Goal: Information Seeking & Learning: Check status

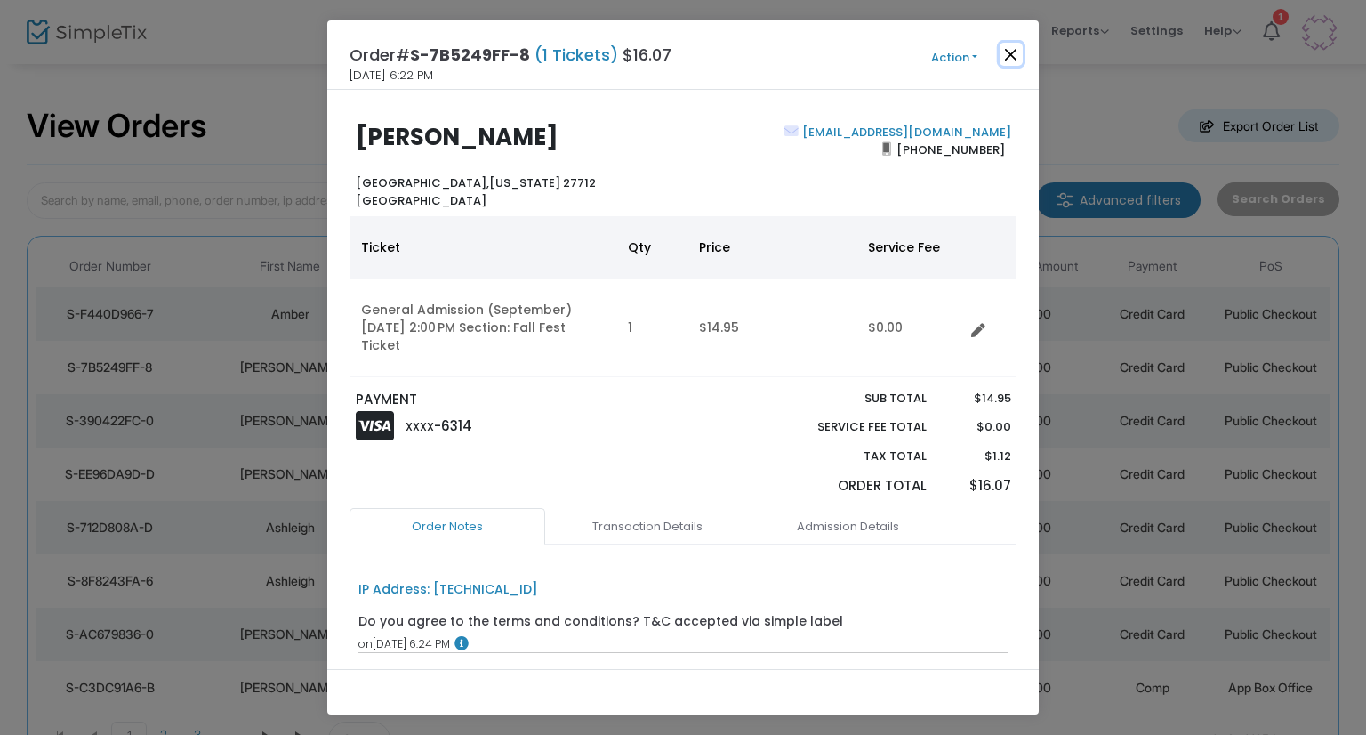
click at [1003, 60] on button "Close" at bounding box center [1011, 54] width 23 height 23
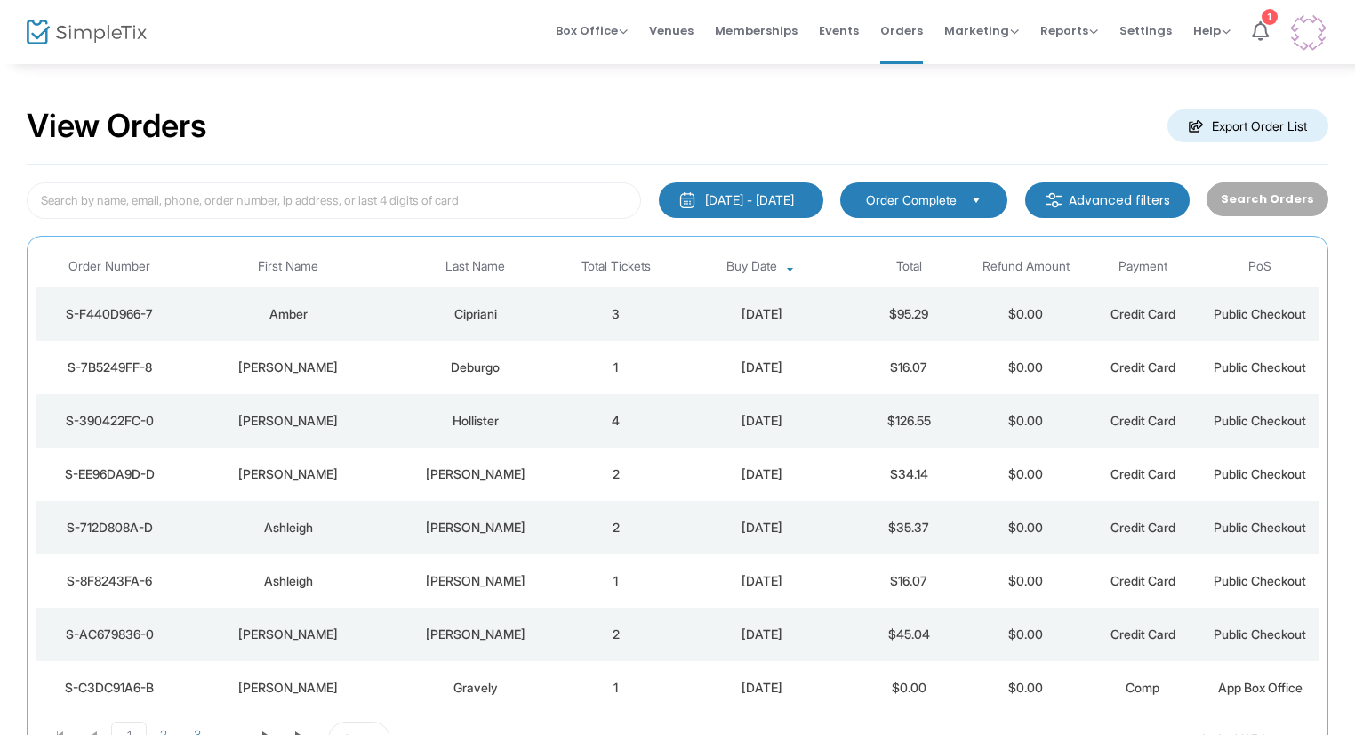
click at [953, 466] on td "$34.14" at bounding box center [908, 473] width 117 height 53
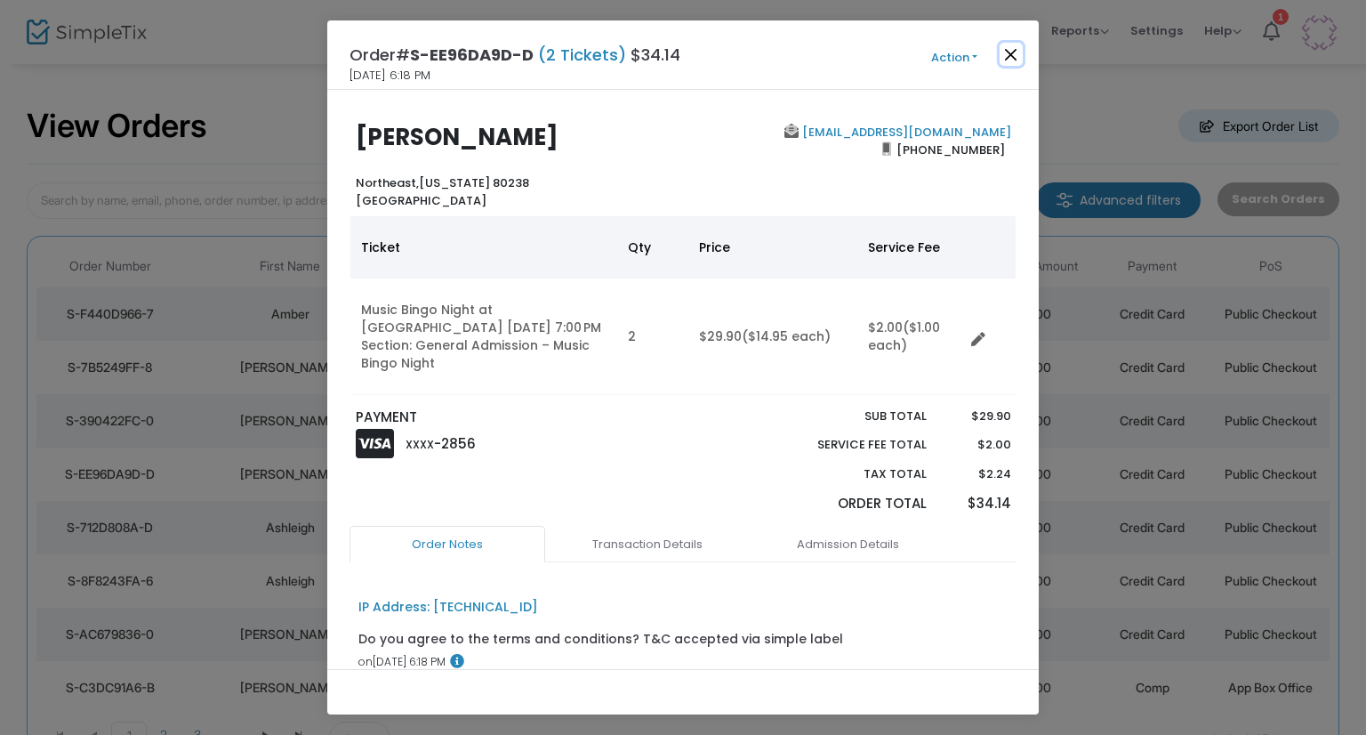
click at [1004, 45] on button "Close" at bounding box center [1011, 54] width 23 height 23
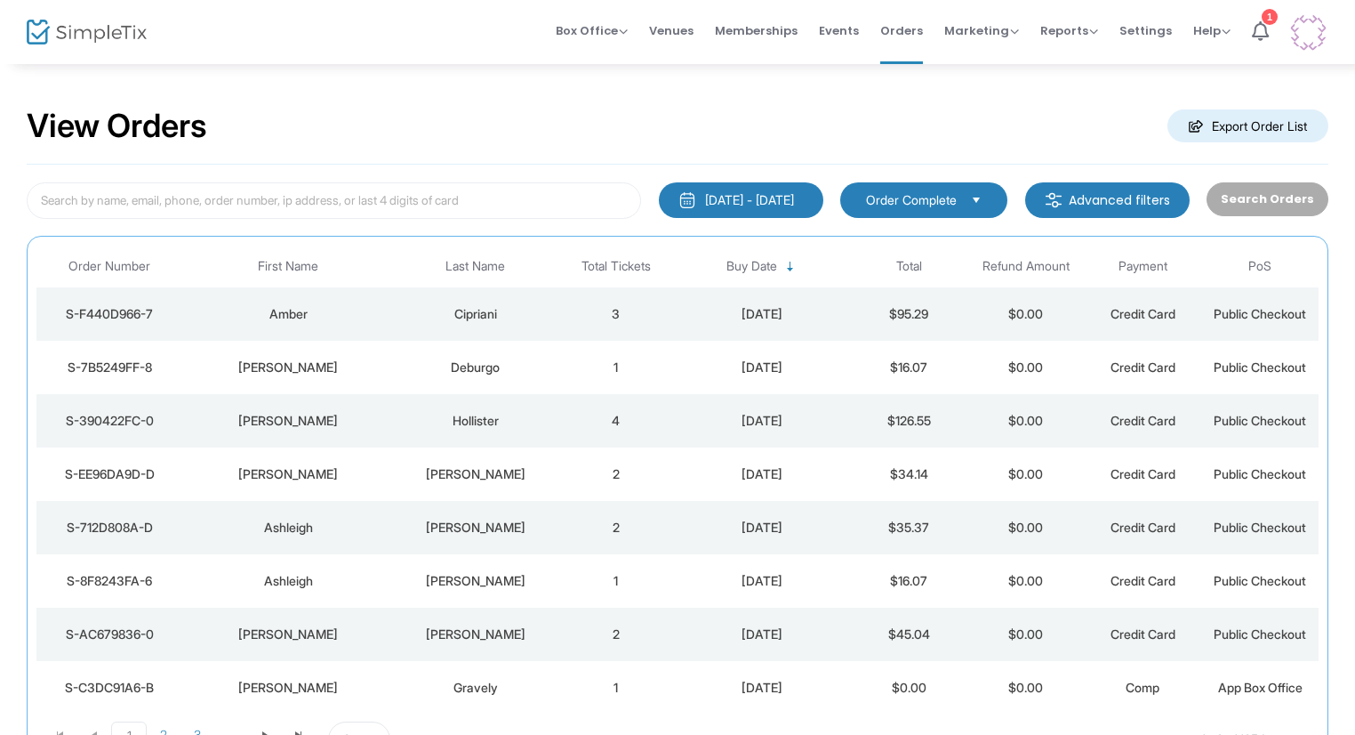
click at [537, 414] on div "Hollister" at bounding box center [475, 421] width 155 height 18
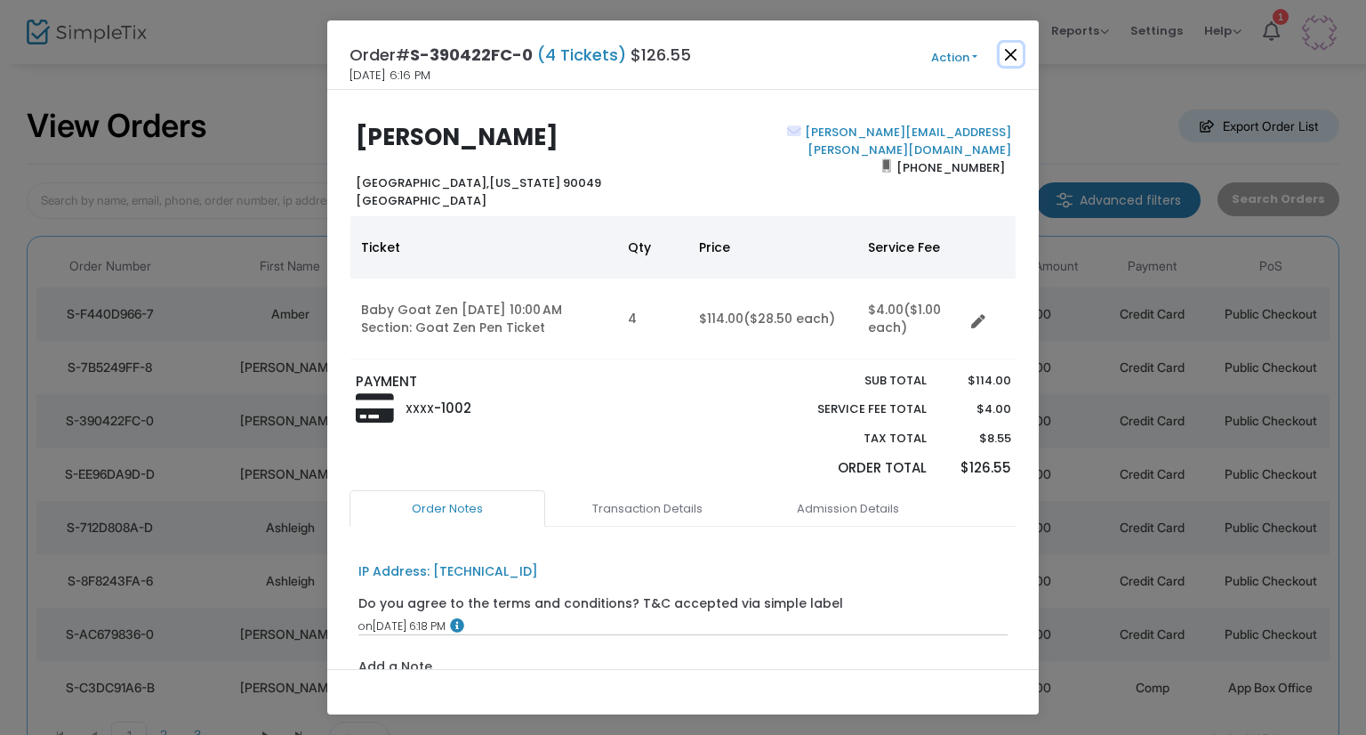
click at [1011, 52] on button "Close" at bounding box center [1011, 54] width 23 height 23
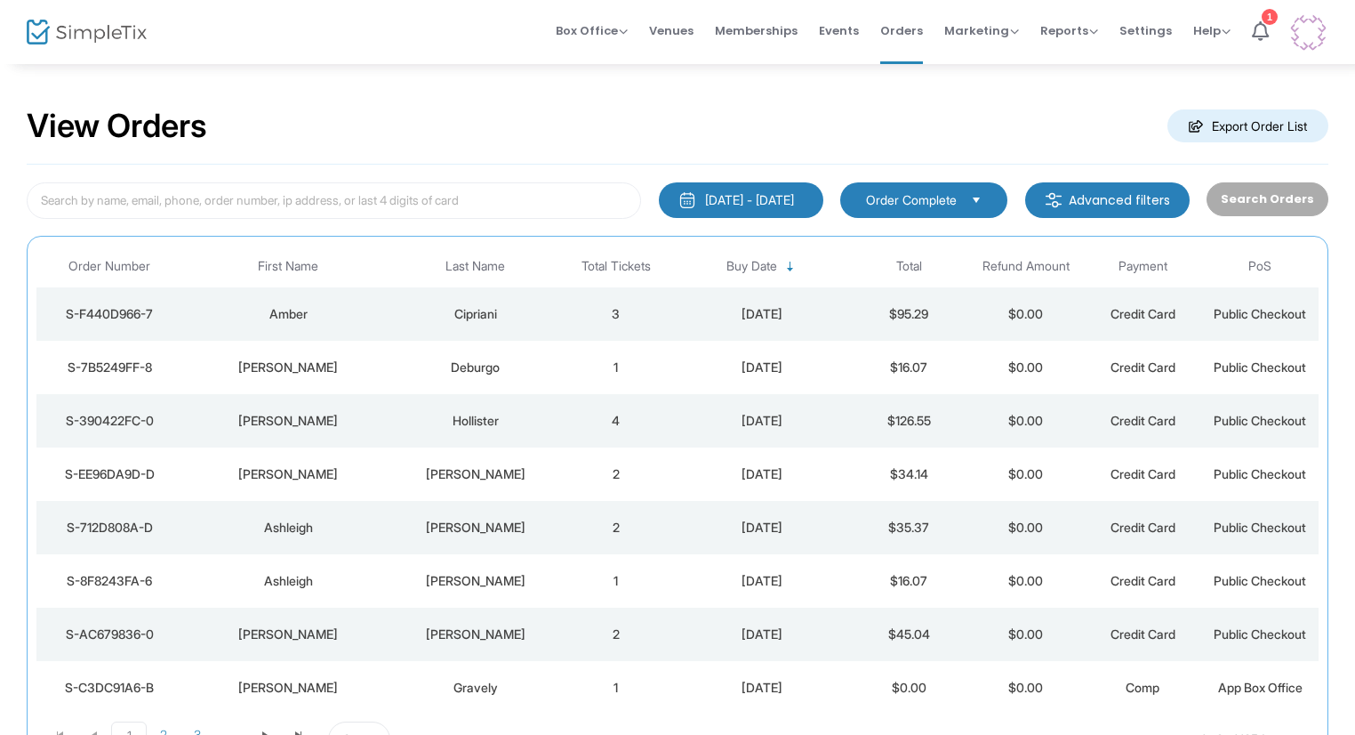
click at [662, 474] on td "2" at bounding box center [616, 473] width 117 height 53
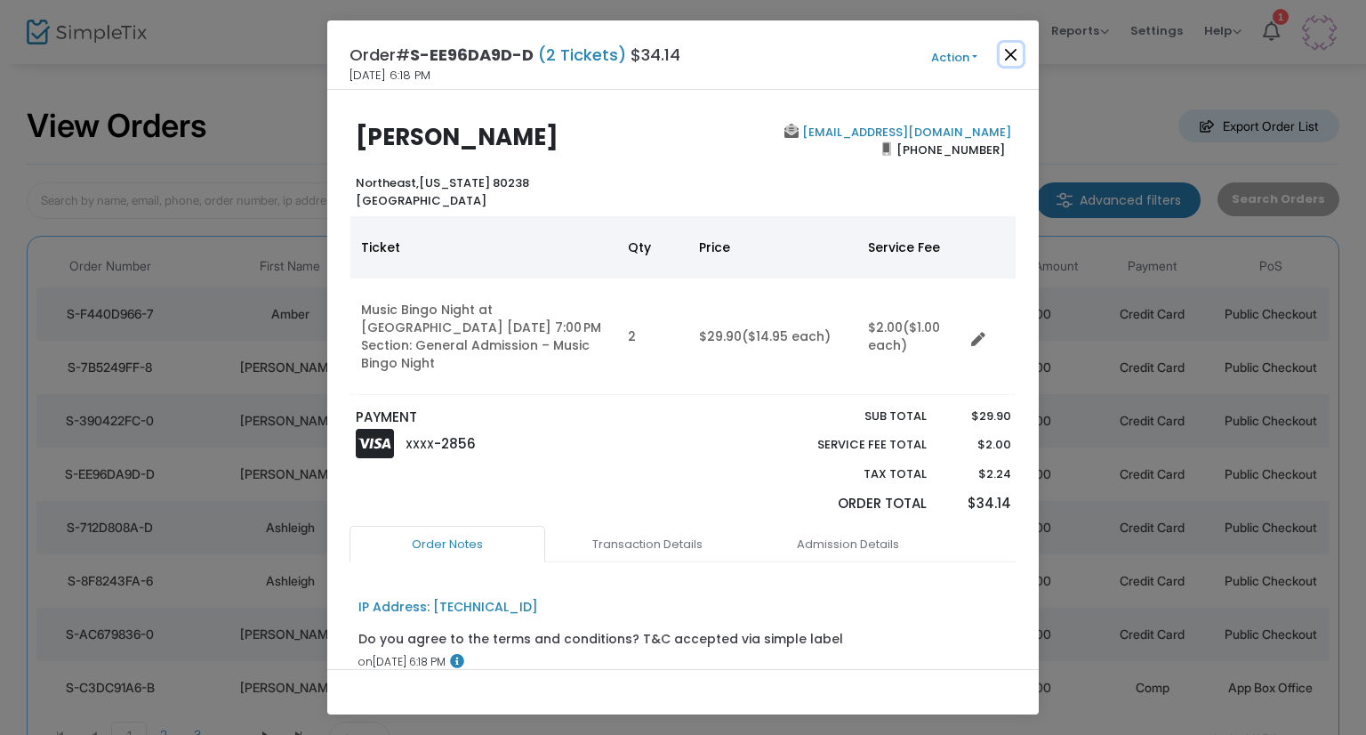
click at [1007, 52] on button "Close" at bounding box center [1011, 54] width 23 height 23
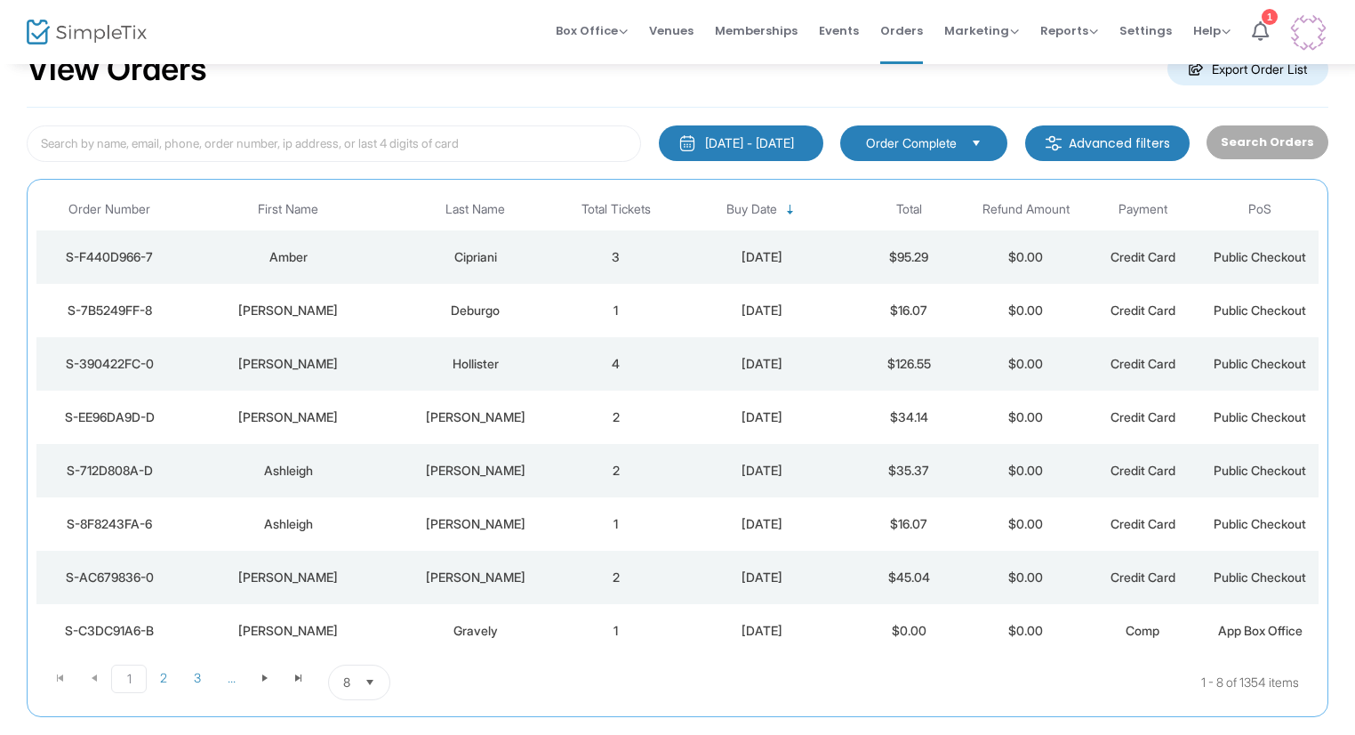
scroll to position [89, 0]
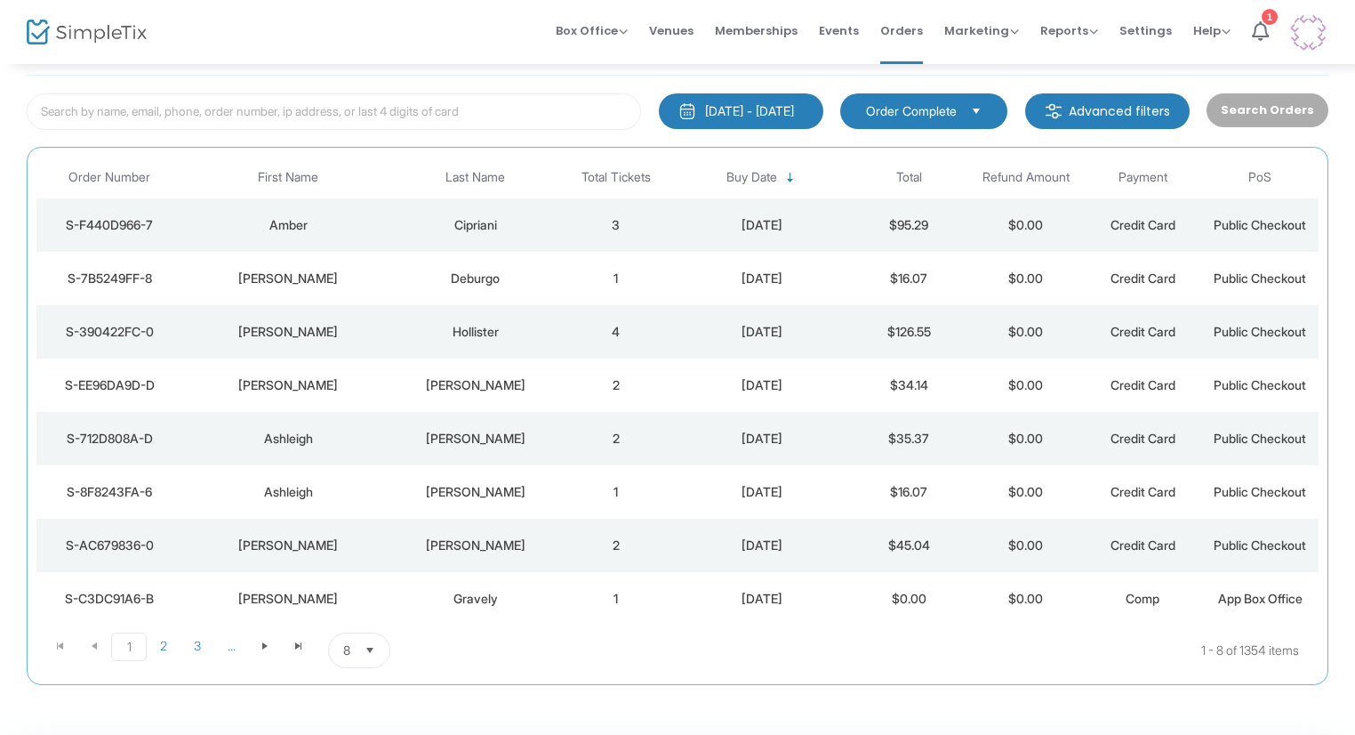
click at [306, 437] on div "Ashleigh" at bounding box center [289, 439] width 202 height 18
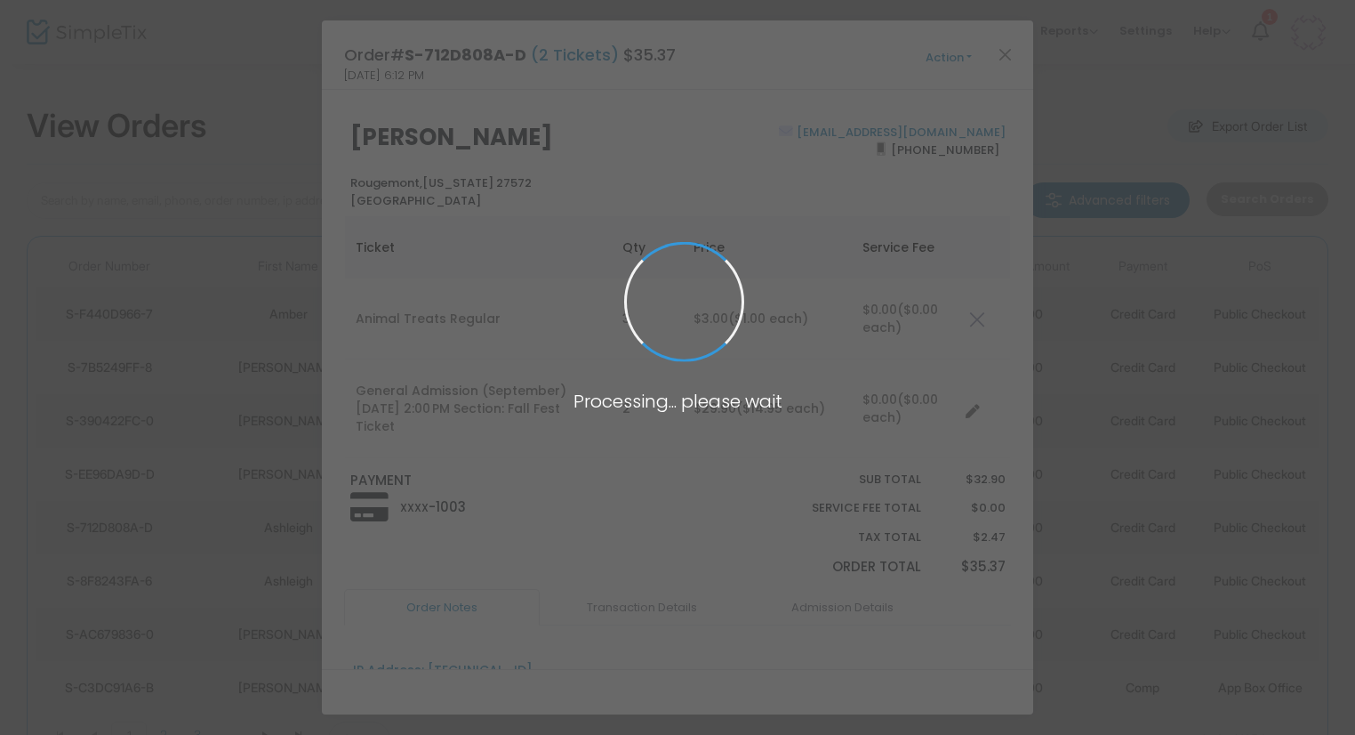
scroll to position [0, 0]
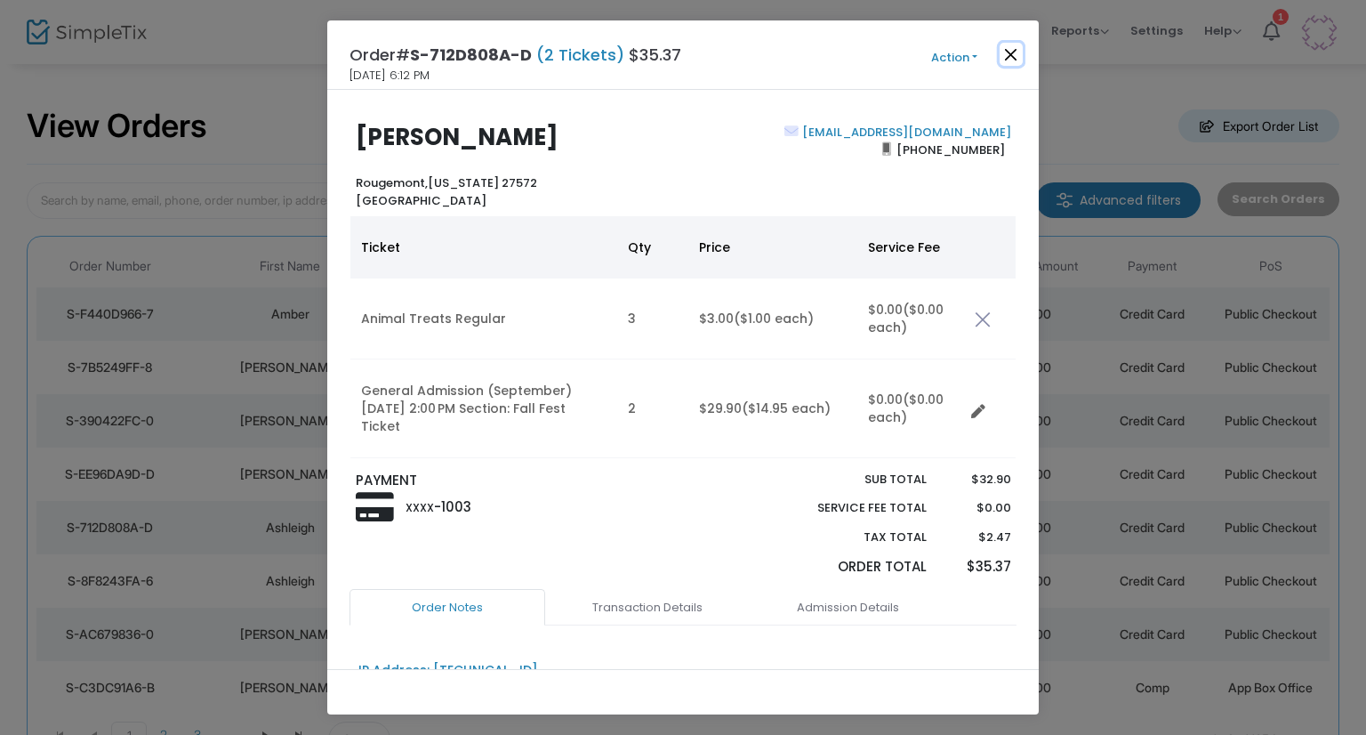
drag, startPoint x: 1008, startPoint y: 47, endPoint x: 1008, endPoint y: 60, distance: 13.3
click at [1010, 47] on button "Close" at bounding box center [1011, 54] width 23 height 23
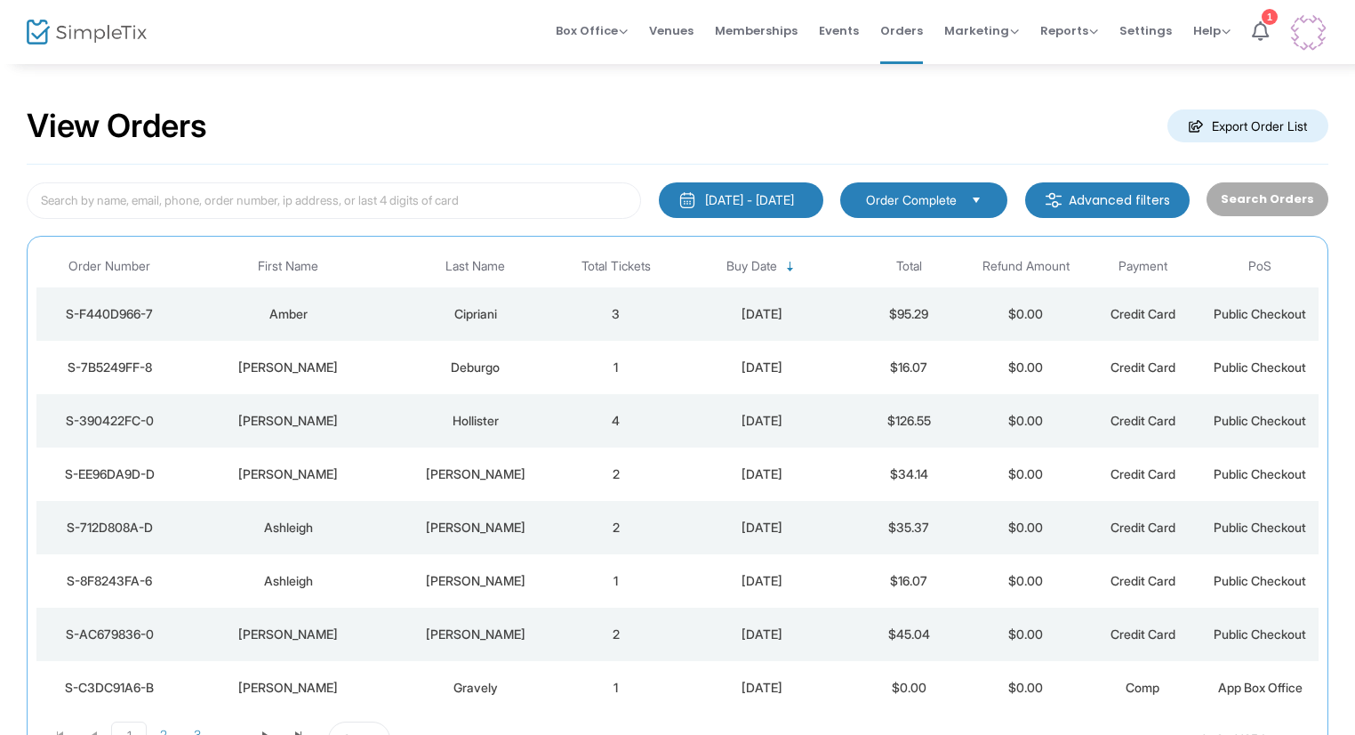
click at [601, 561] on td "1" at bounding box center [616, 580] width 117 height 53
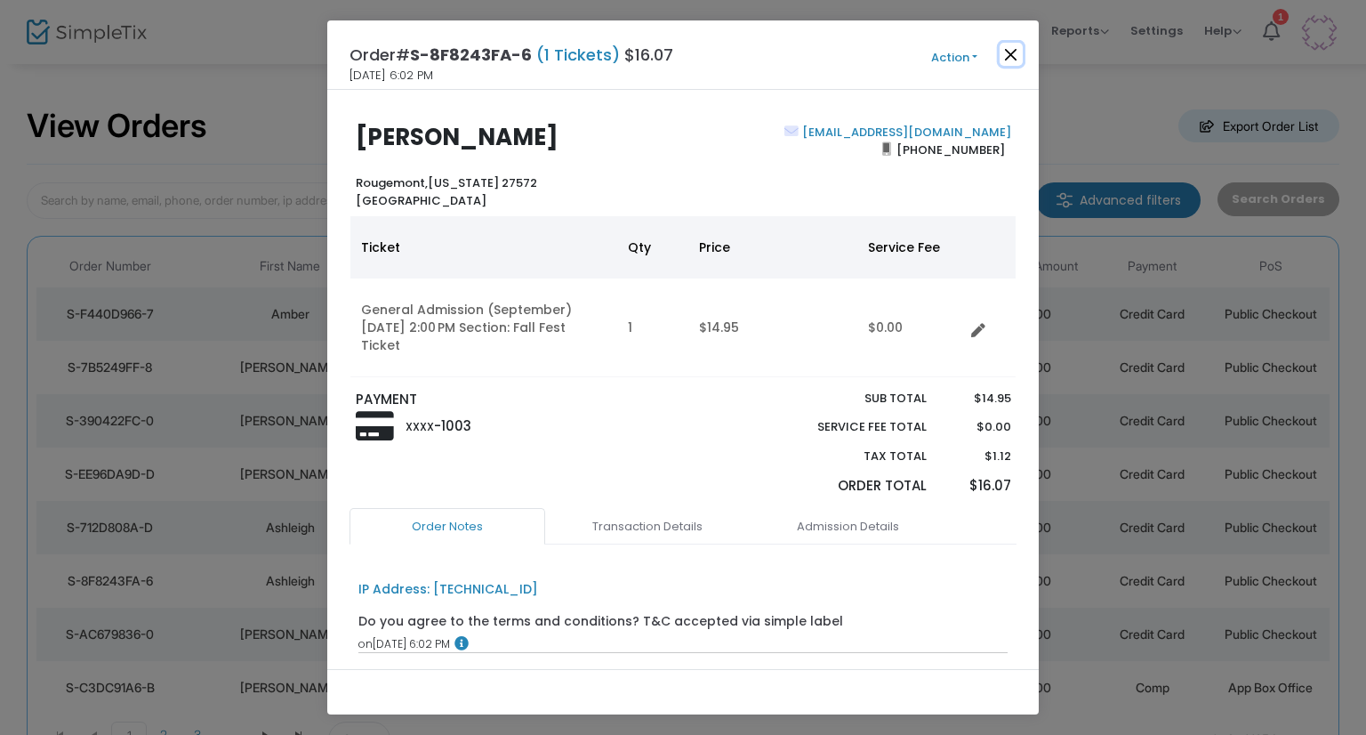
click at [1006, 61] on button "Close" at bounding box center [1011, 54] width 23 height 23
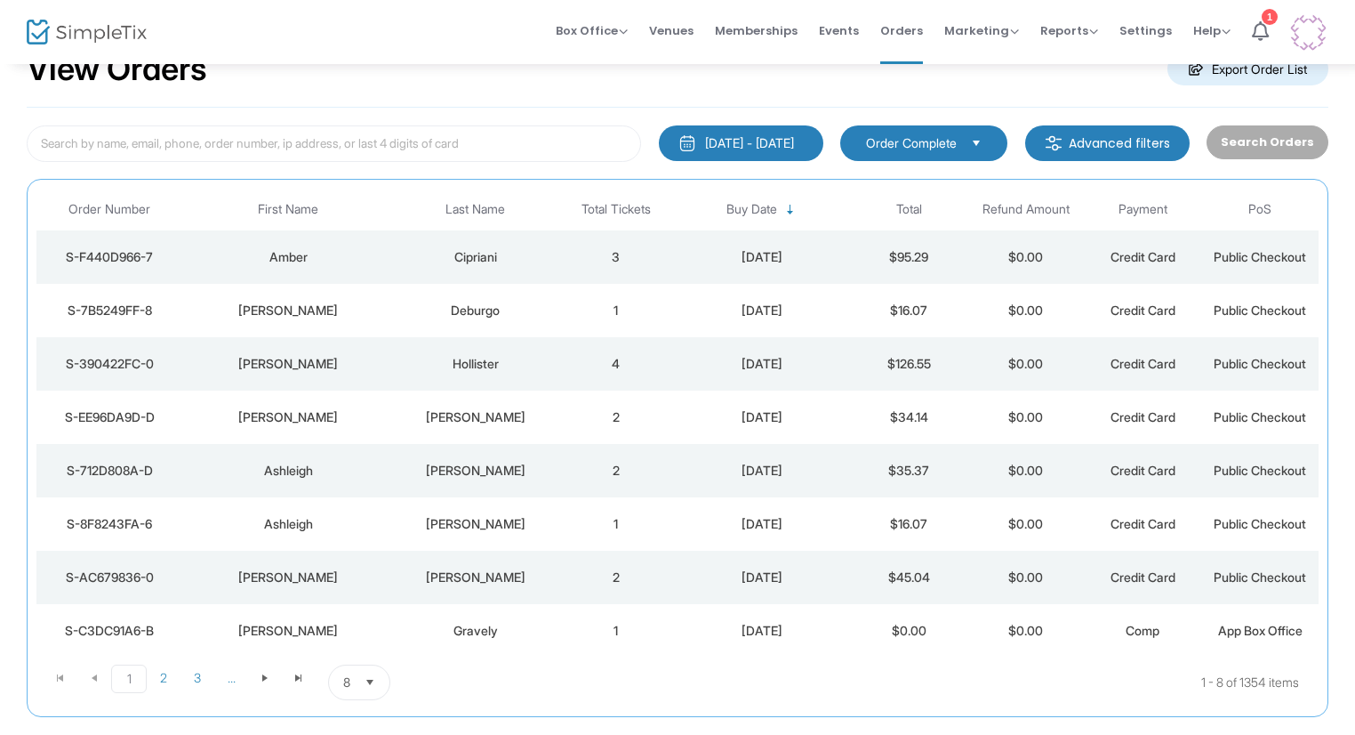
scroll to position [89, 0]
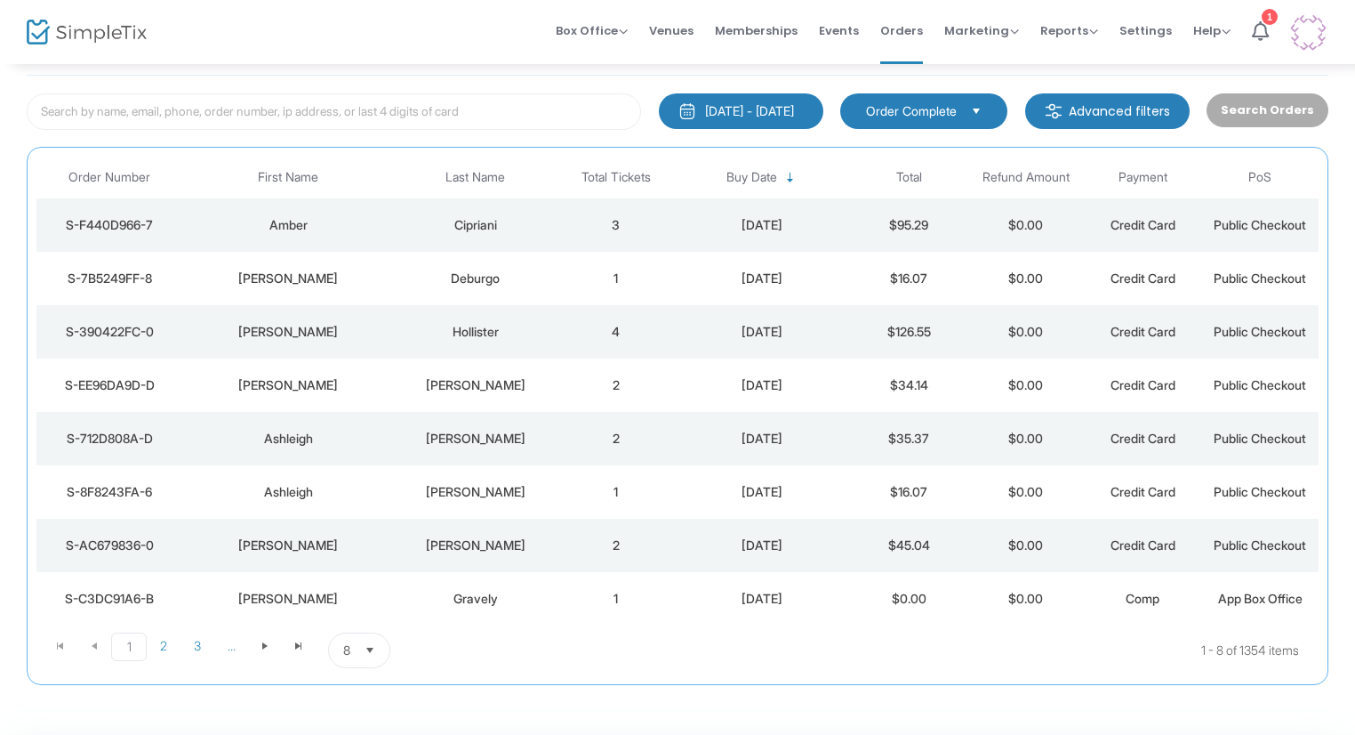
click at [473, 538] on div "[PERSON_NAME]" at bounding box center [475, 545] width 155 height 18
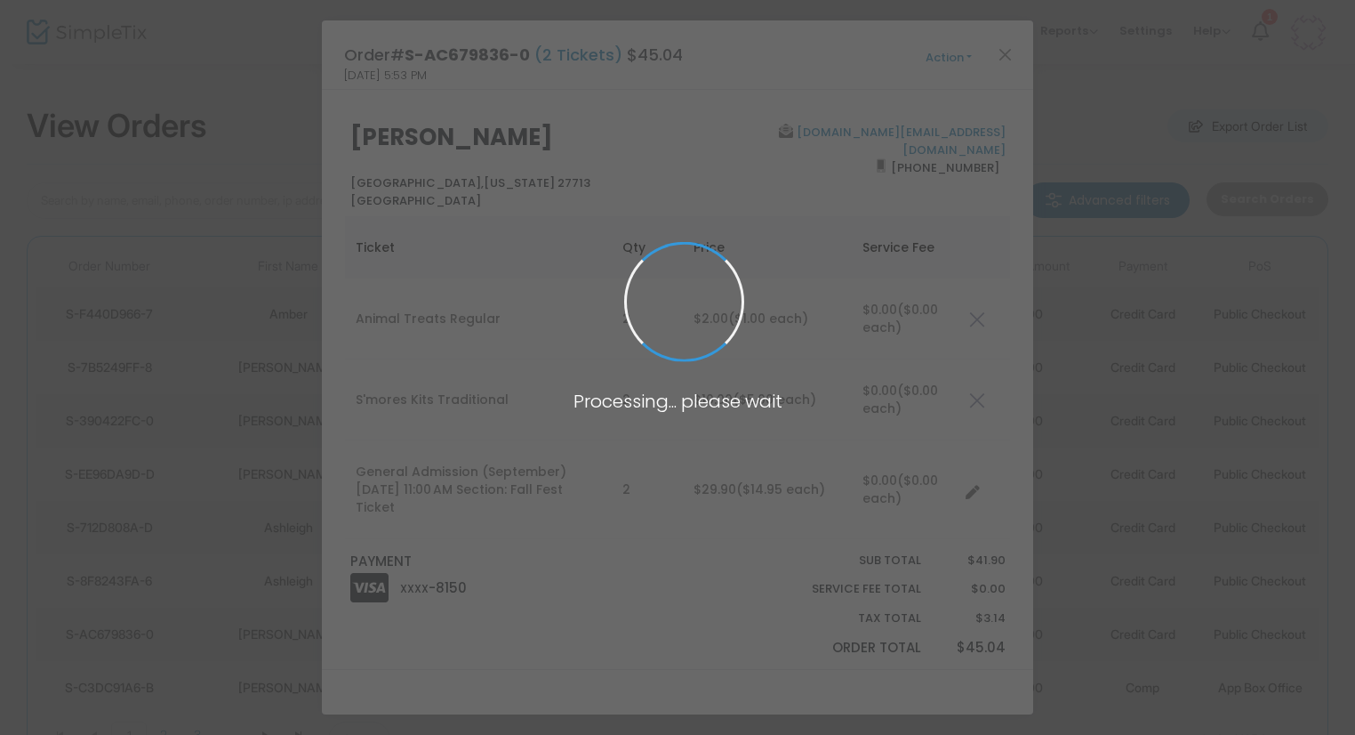
scroll to position [0, 0]
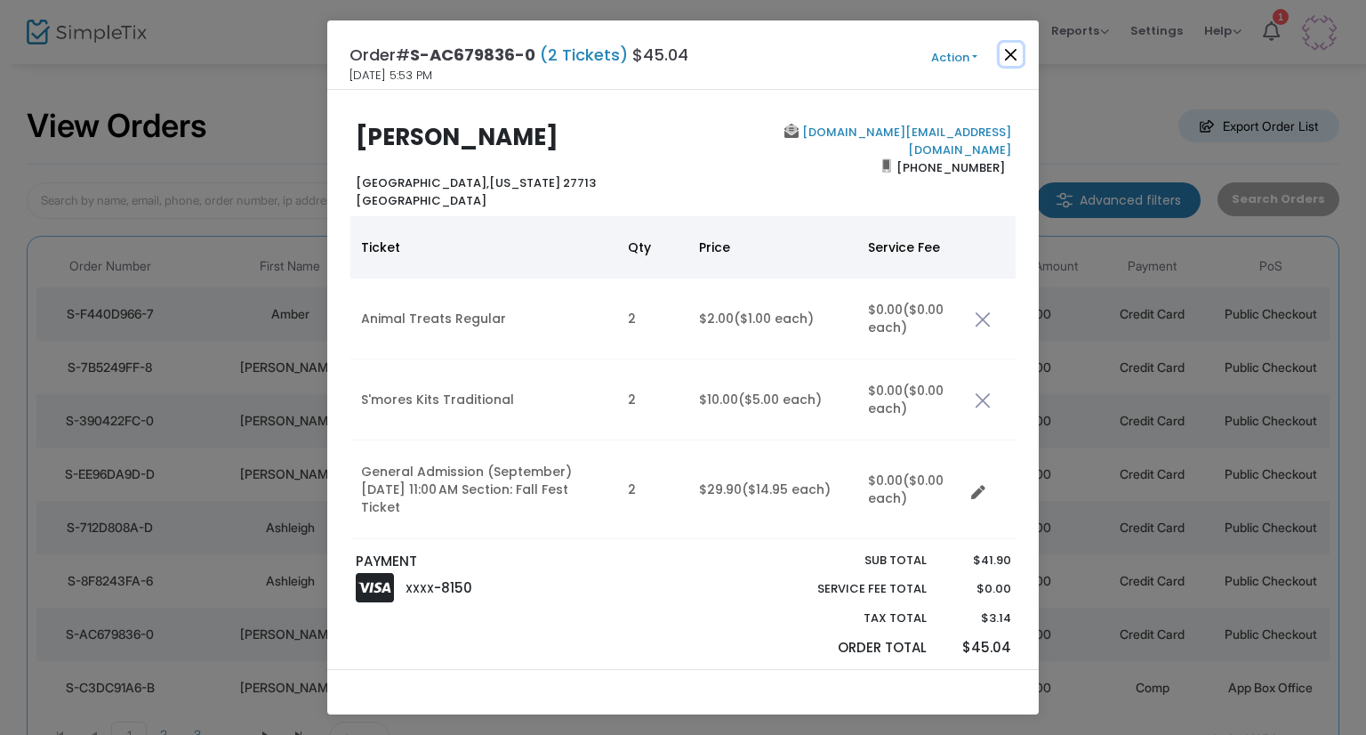
click at [1018, 54] on button "Close" at bounding box center [1011, 54] width 23 height 23
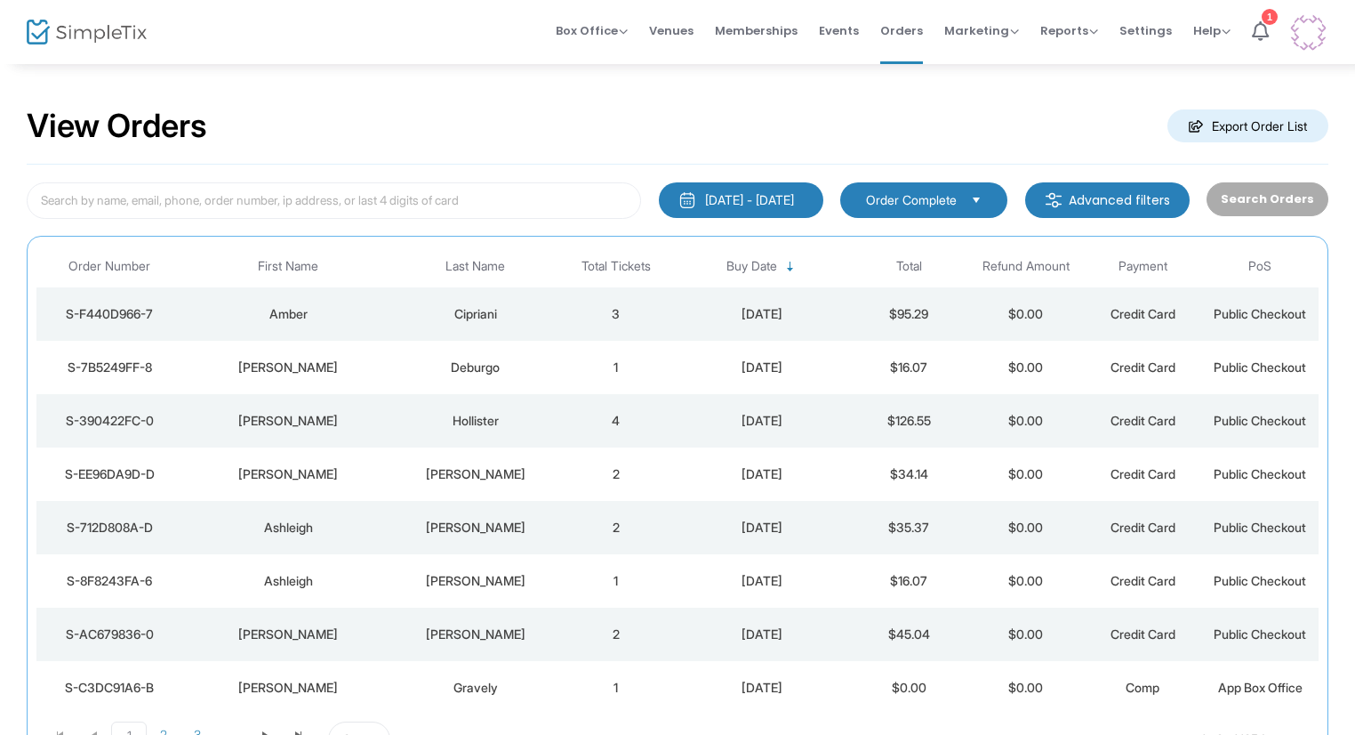
click at [0, 719] on div "View Orders Export Order List 8/18/2025 - 9/17/2025 Last 30 Days Today Yesterda…" at bounding box center [677, 449] width 1355 height 774
click at [480, 305] on div "[PERSON_NAME]" at bounding box center [475, 314] width 155 height 18
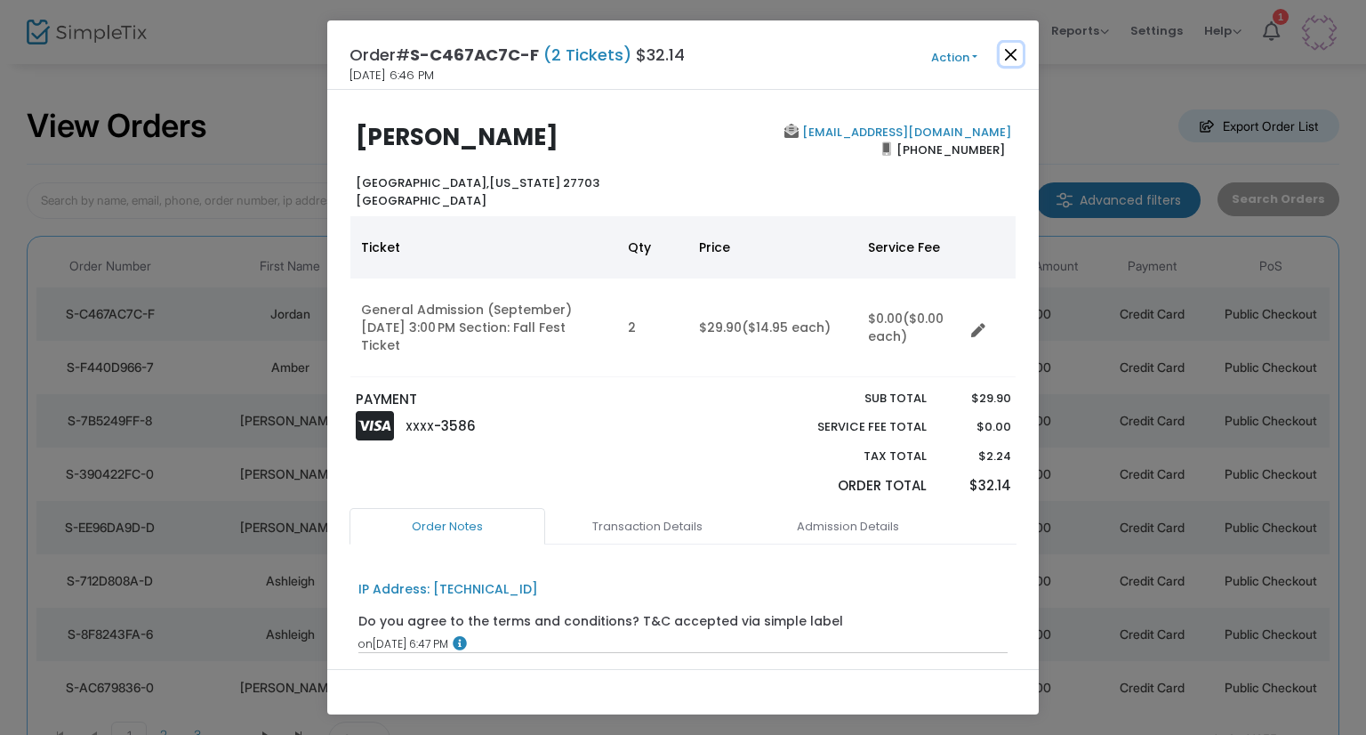
click at [1014, 54] on button "Close" at bounding box center [1011, 54] width 23 height 23
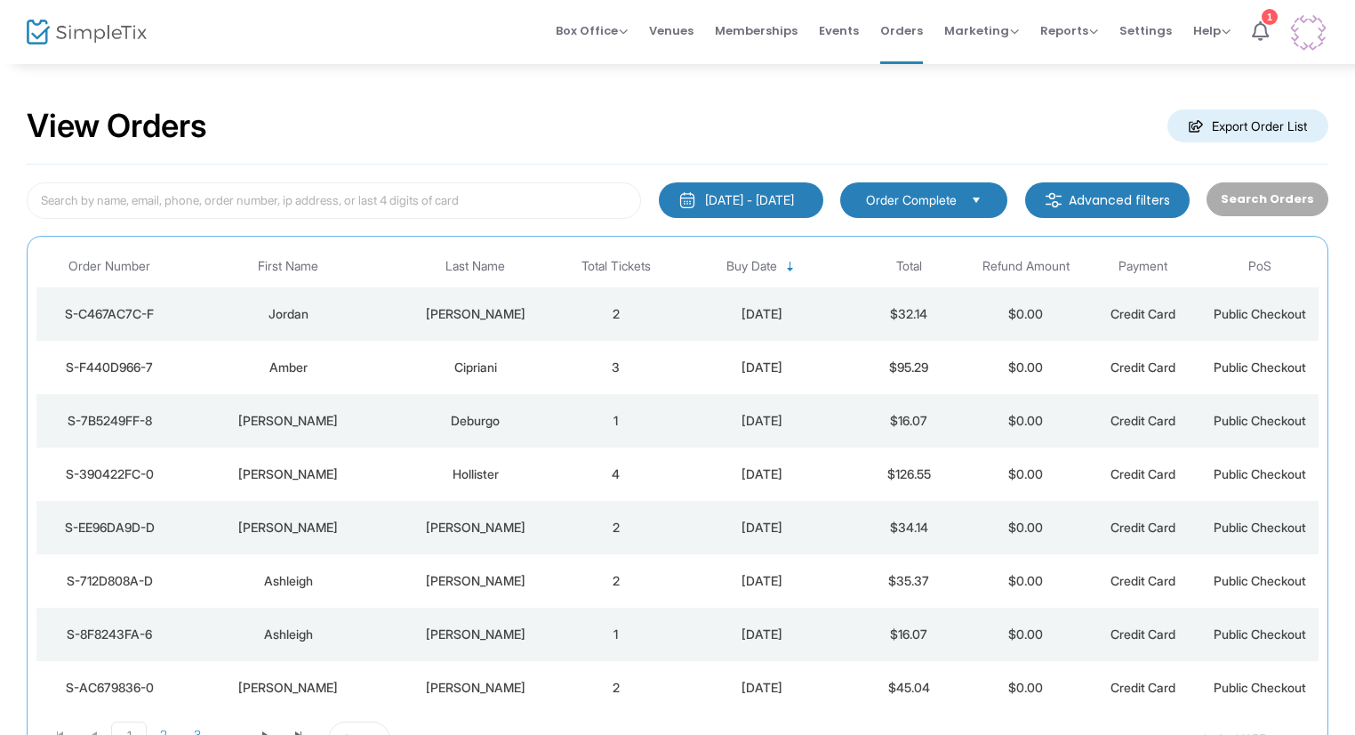
click at [669, 378] on td "3" at bounding box center [616, 367] width 117 height 53
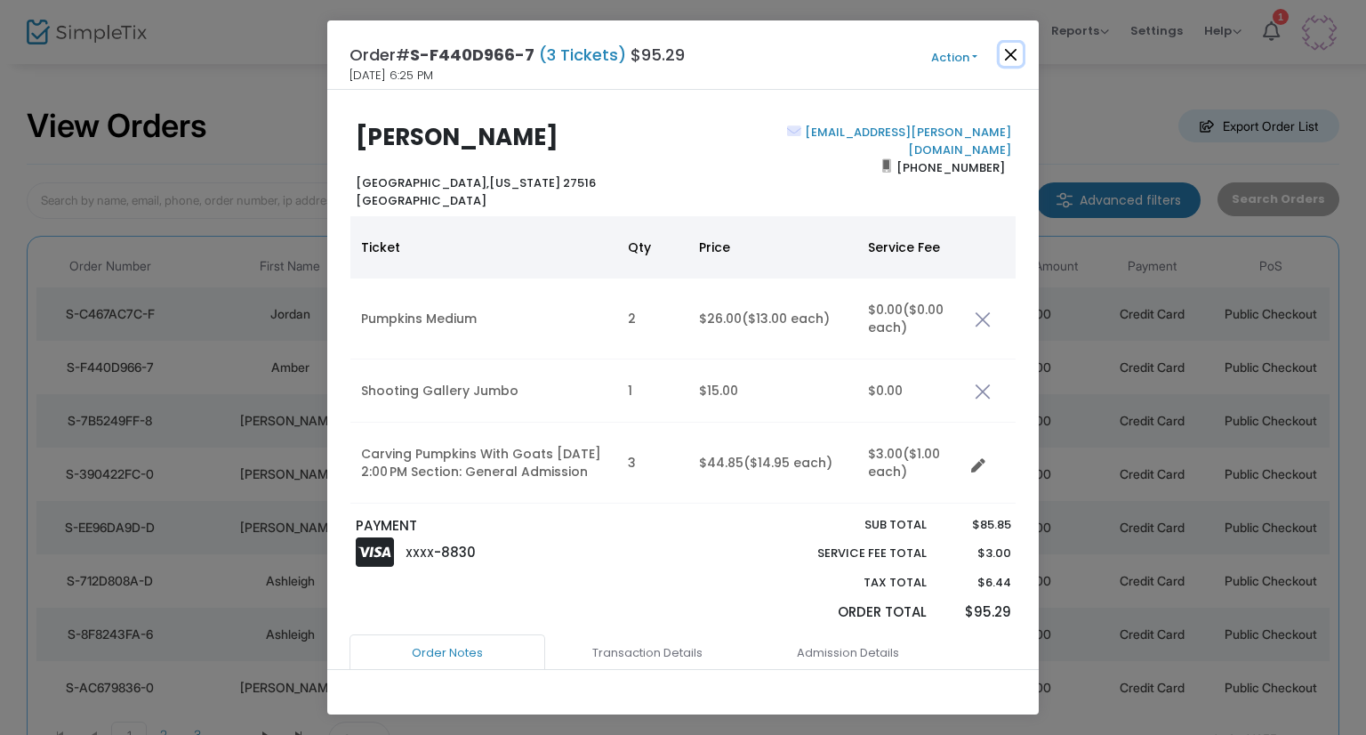
click at [1000, 57] on button "Close" at bounding box center [1011, 54] width 23 height 23
